Goal: Task Accomplishment & Management: Manage account settings

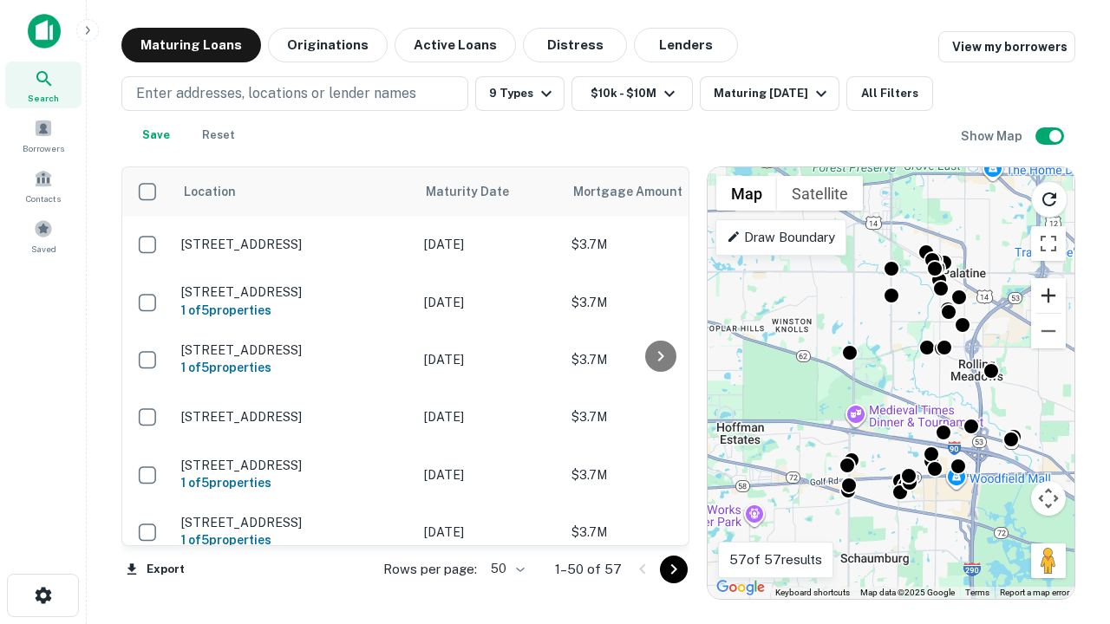
click at [1048, 296] on button "Zoom in" at bounding box center [1048, 295] width 35 height 35
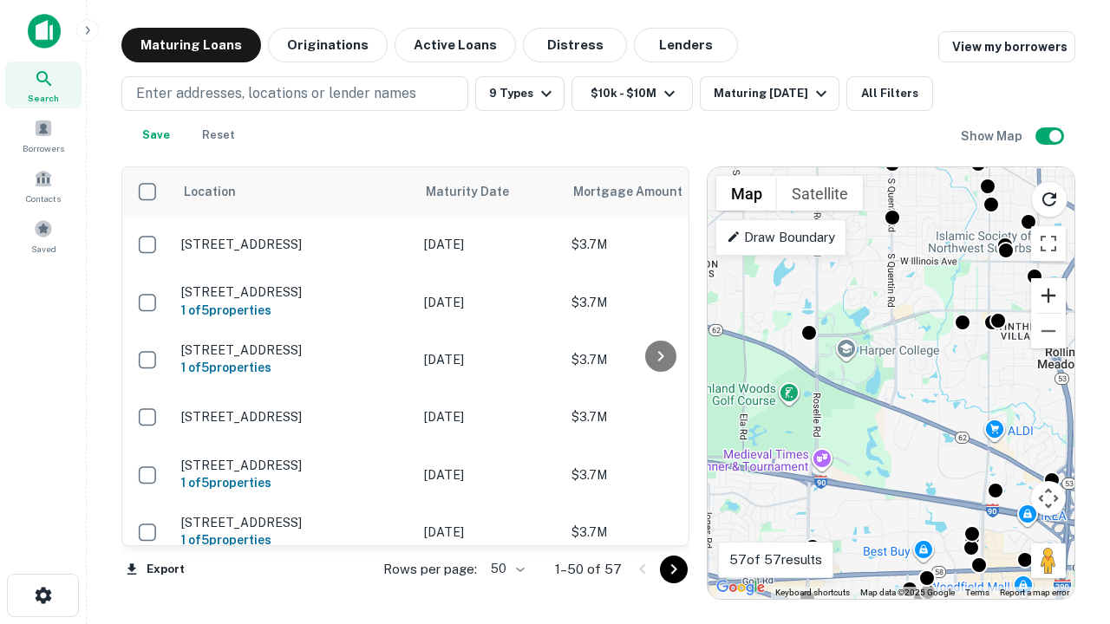
click at [1048, 296] on button "Zoom in" at bounding box center [1048, 295] width 35 height 35
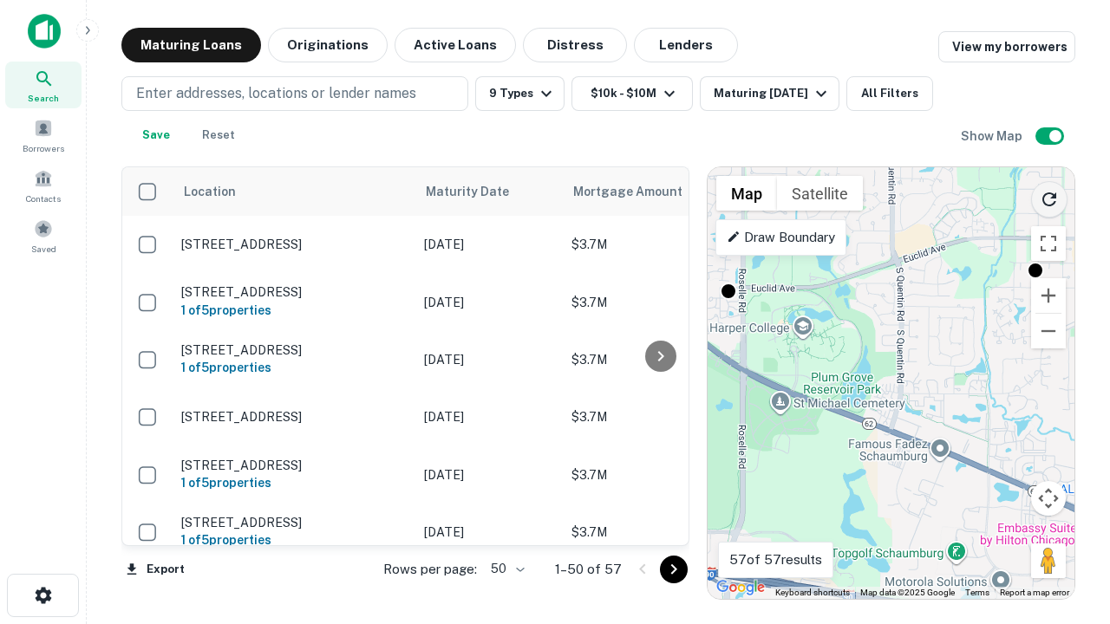
click at [1049, 196] on icon "Reload search area" at bounding box center [1048, 199] width 21 height 21
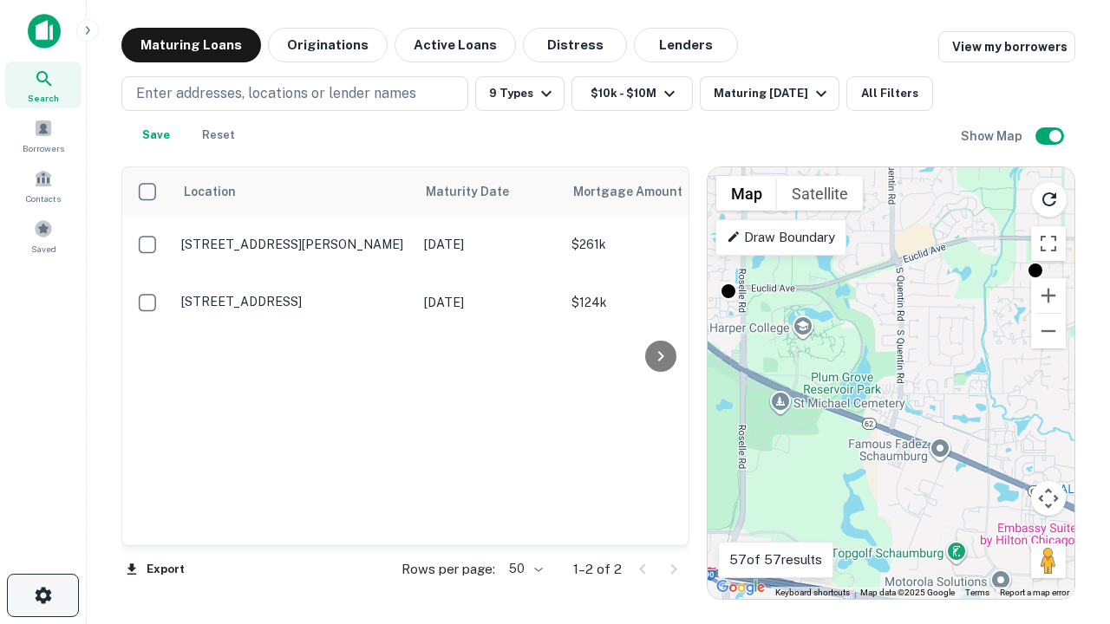
click at [42, 596] on icon "button" at bounding box center [43, 595] width 21 height 21
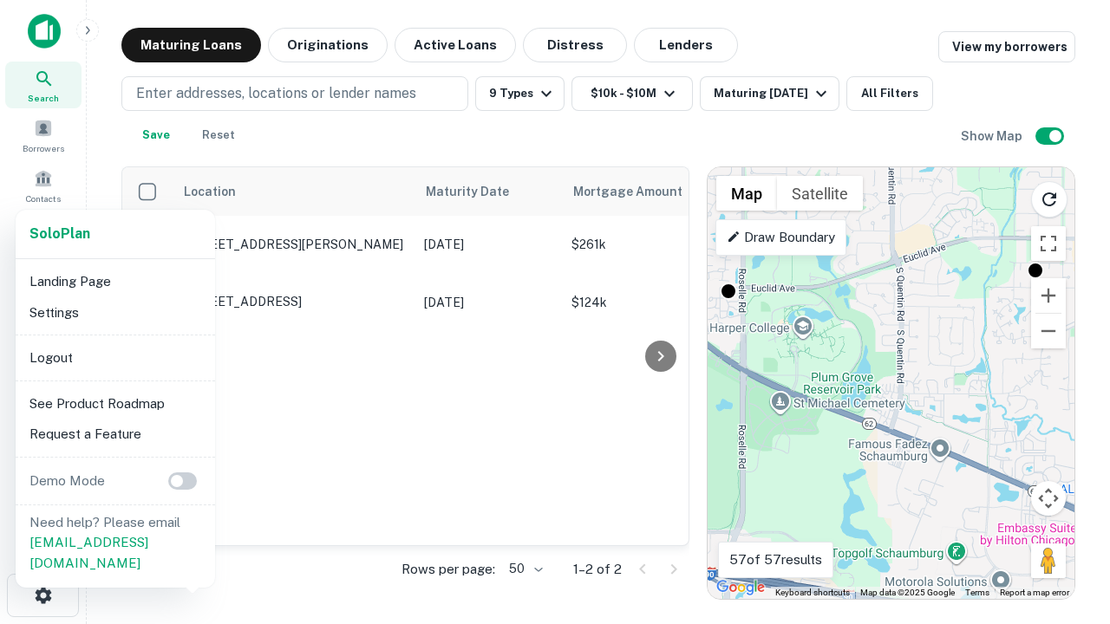
click at [114, 357] on li "Logout" at bounding box center [116, 357] width 186 height 31
